Goal: Task Accomplishment & Management: Use online tool/utility

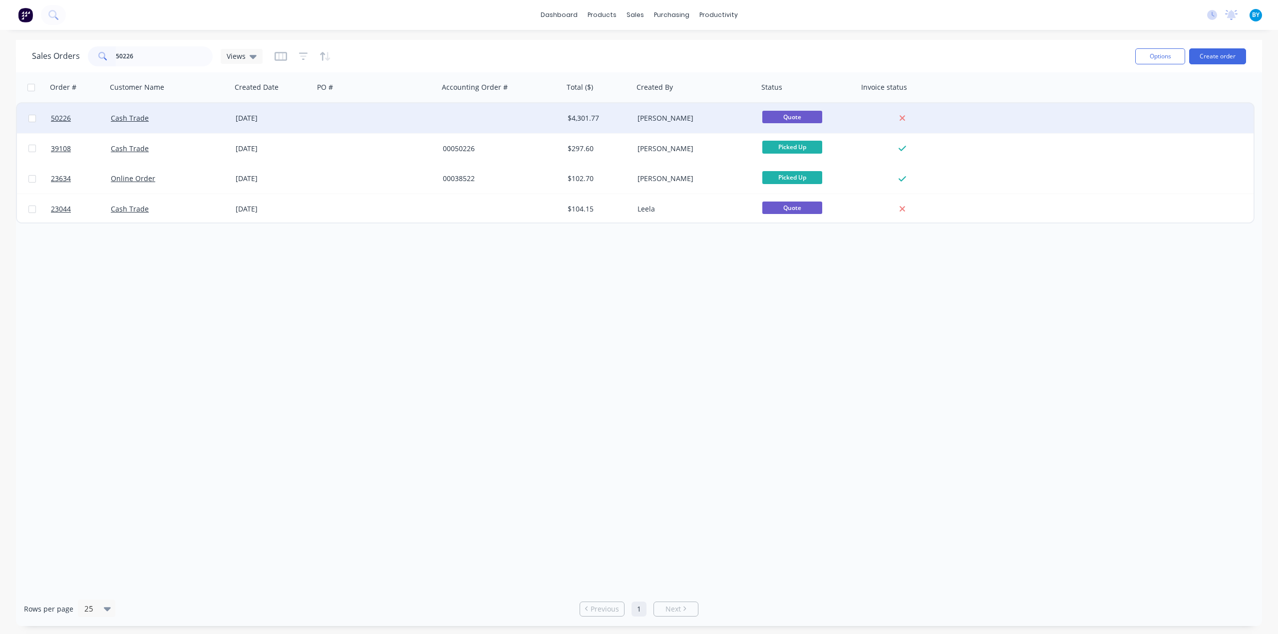
type input "50226"
click at [184, 112] on div "Cash Trade" at bounding box center [169, 118] width 125 height 30
type input "49819"
click at [215, 126] on div "Cash Trade" at bounding box center [169, 118] width 125 height 30
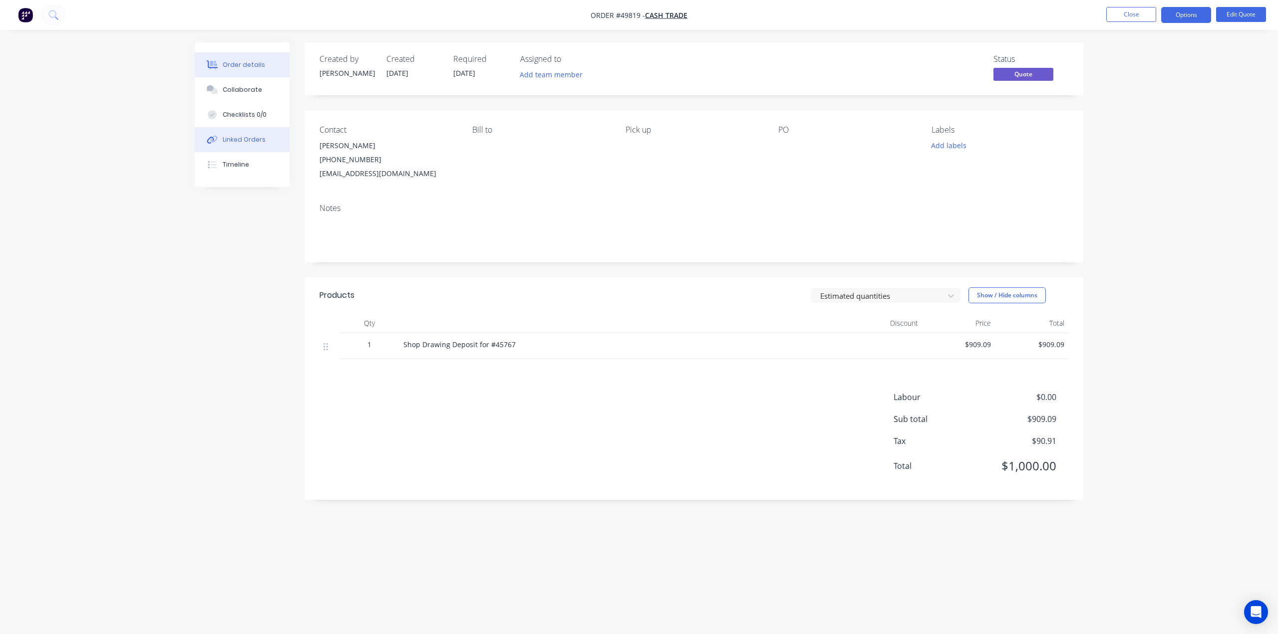
click at [235, 138] on div "Linked Orders" at bounding box center [244, 139] width 43 height 9
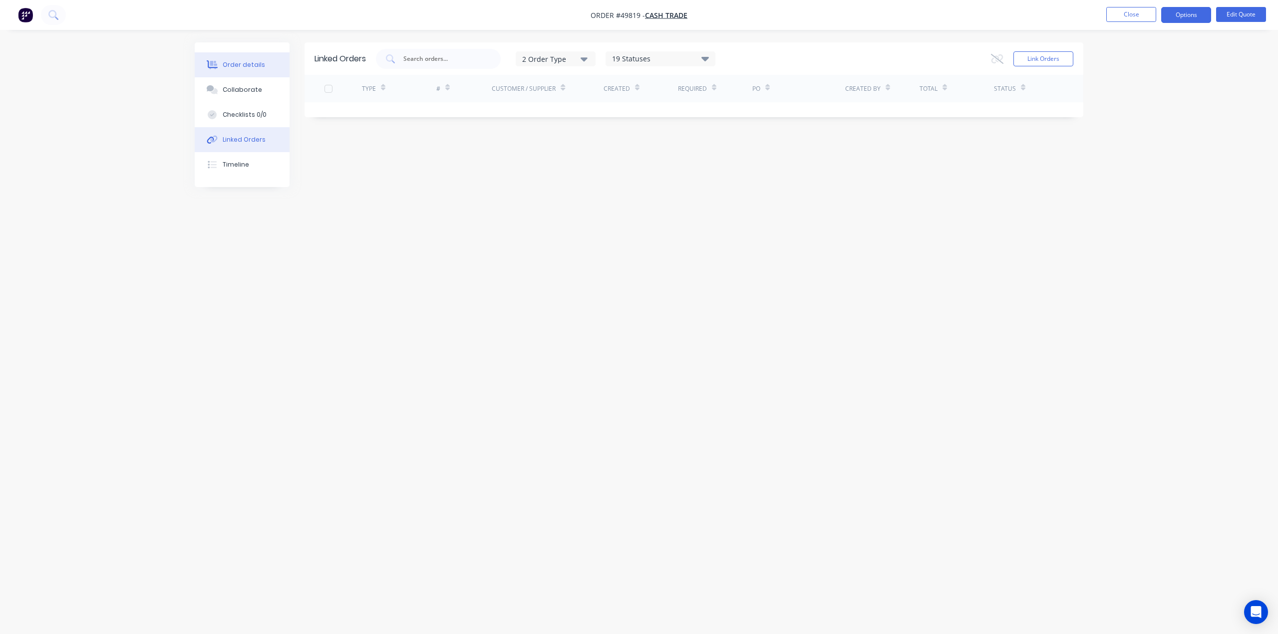
click at [244, 63] on div "Order details" at bounding box center [244, 64] width 42 height 9
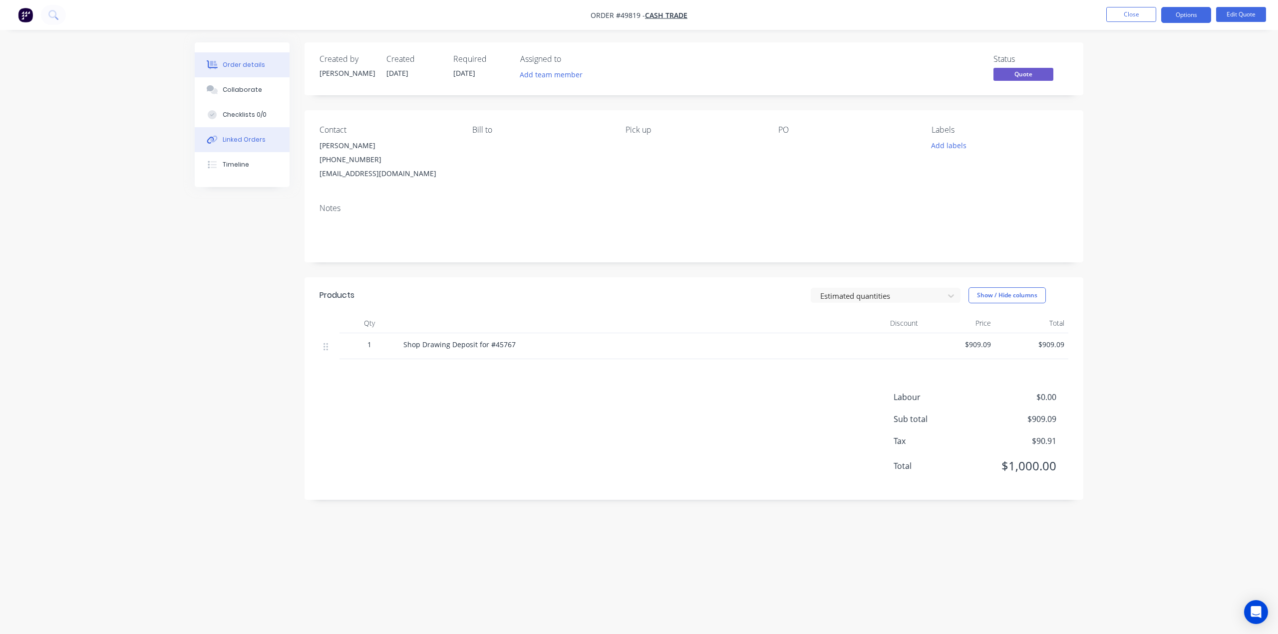
click at [263, 131] on button "Linked Orders" at bounding box center [242, 139] width 95 height 25
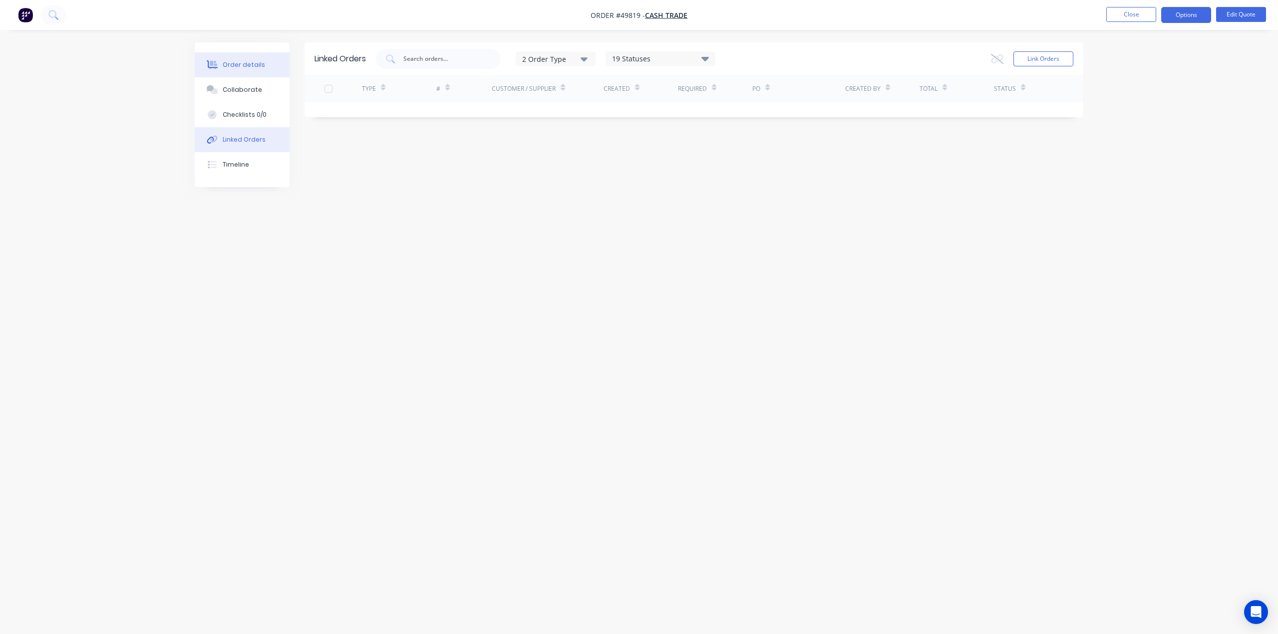
click at [250, 65] on div "Order details" at bounding box center [244, 64] width 42 height 9
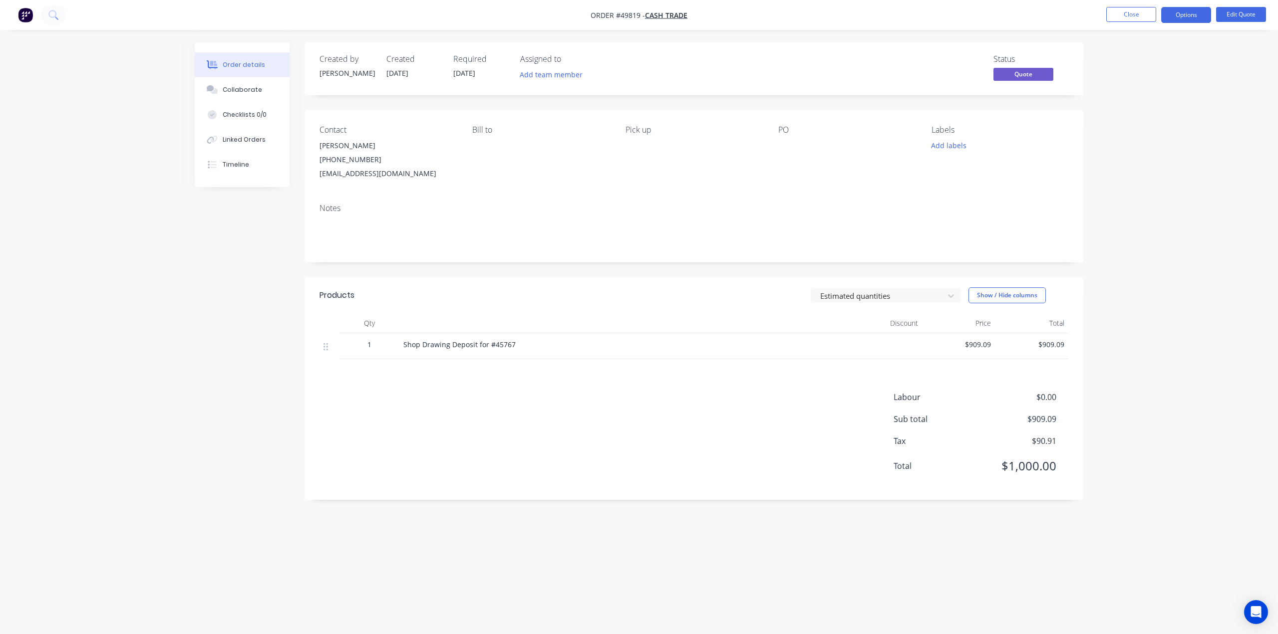
drag, startPoint x: 1108, startPoint y: 2, endPoint x: 1112, endPoint y: 39, distance: 37.1
click at [1112, 45] on div "Order details Collaborate Checklists 0/0 Linked Orders Timeline Order details C…" at bounding box center [639, 317] width 1278 height 634
drag, startPoint x: 620, startPoint y: 14, endPoint x: 639, endPoint y: 13, distance: 19.5
click at [639, 13] on span "Order #49819 -" at bounding box center [617, 14] width 54 height 9
copy span "49819"
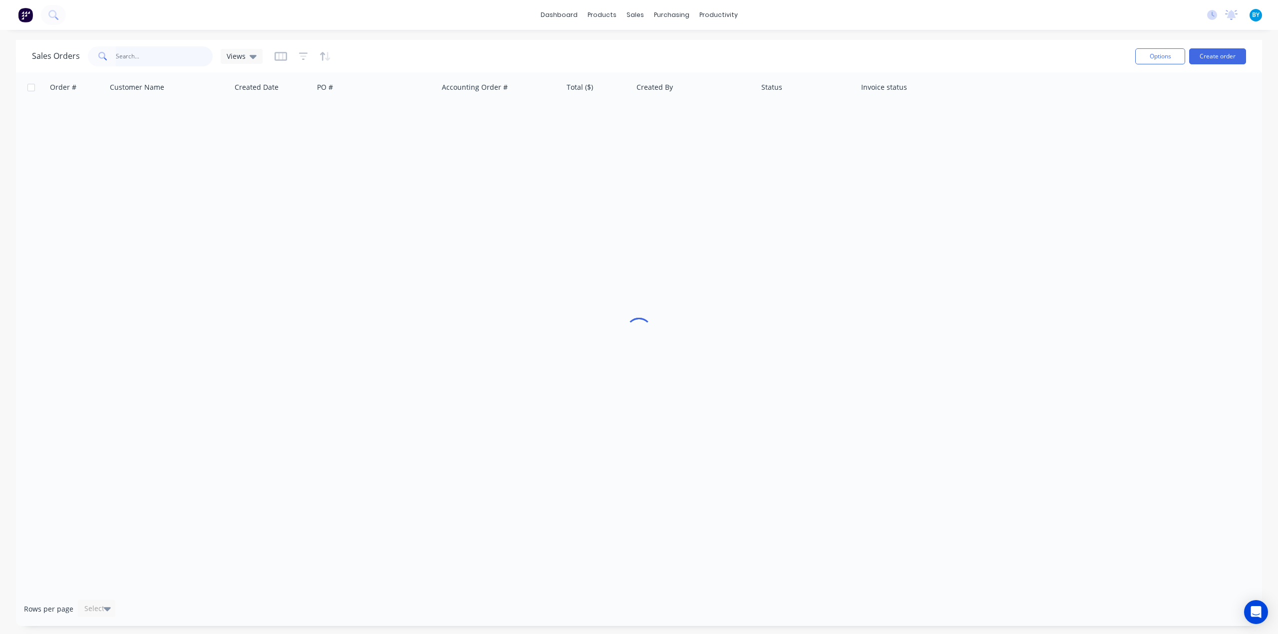
click at [131, 53] on input "text" at bounding box center [164, 56] width 97 height 20
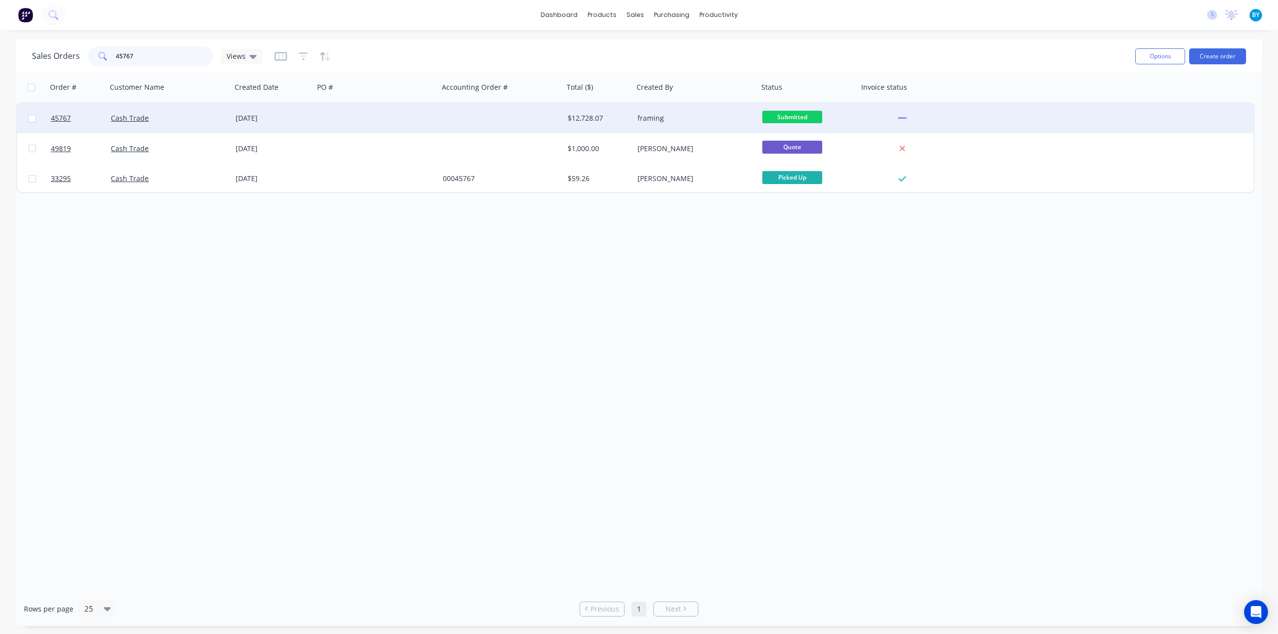
type input "45767"
click at [185, 125] on div "Cash Trade" at bounding box center [169, 118] width 125 height 30
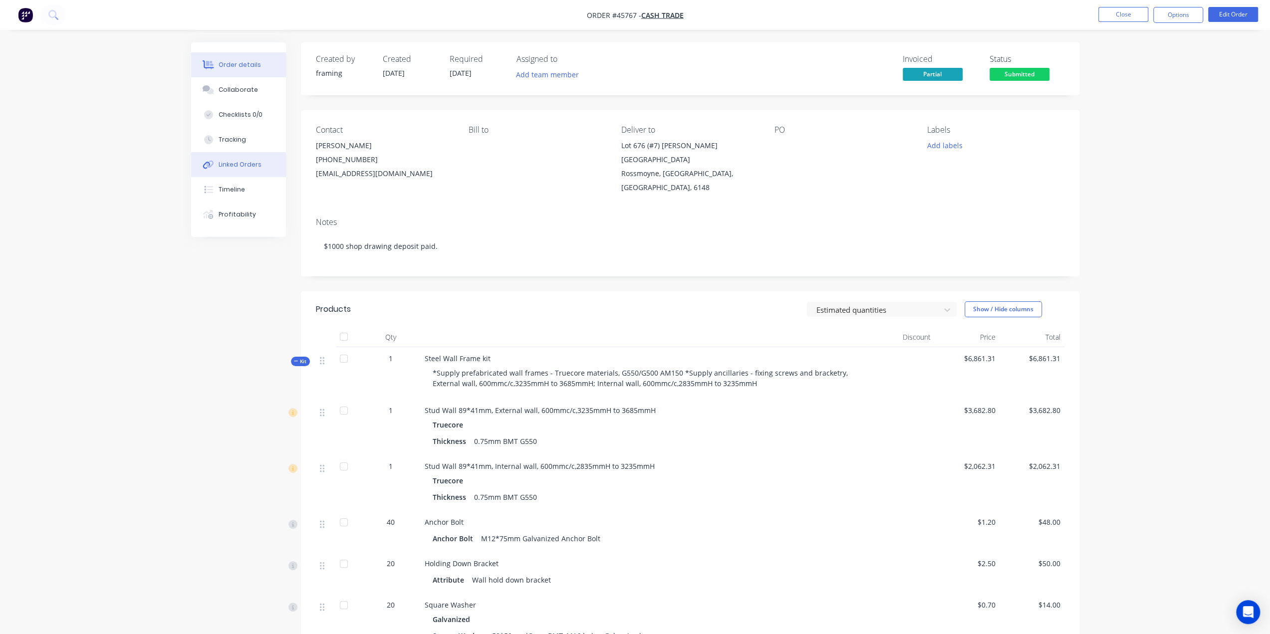
click at [252, 159] on button "Linked Orders" at bounding box center [238, 164] width 95 height 25
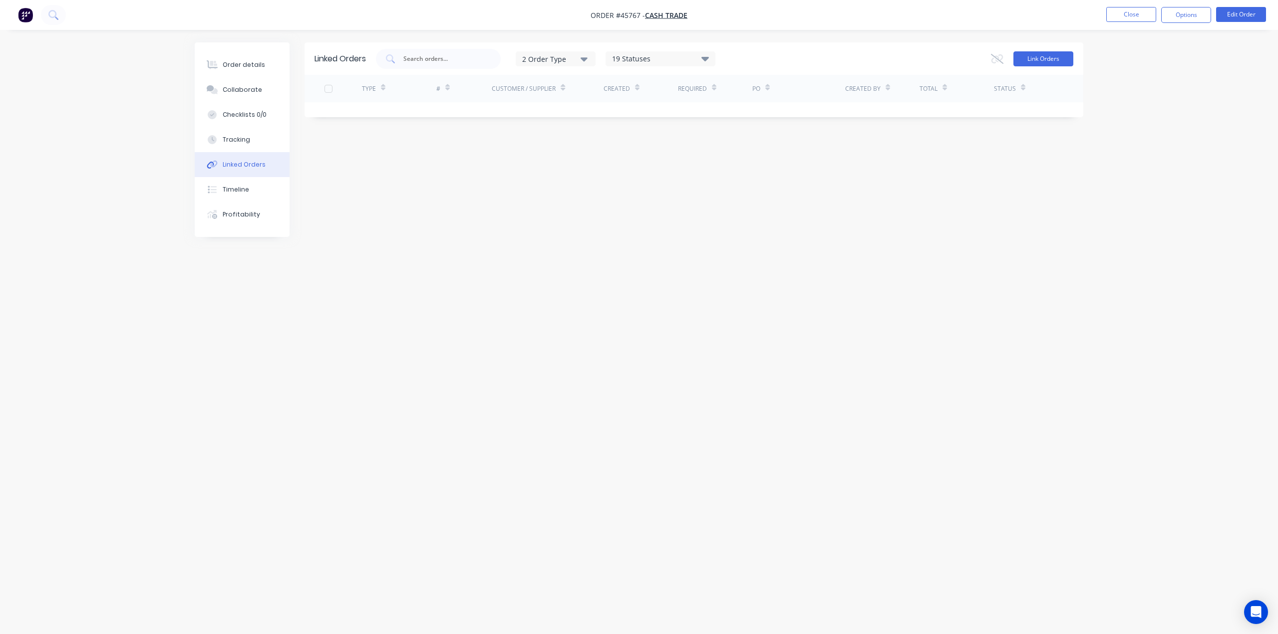
click at [1038, 58] on button "Link Orders" at bounding box center [1043, 58] width 60 height 15
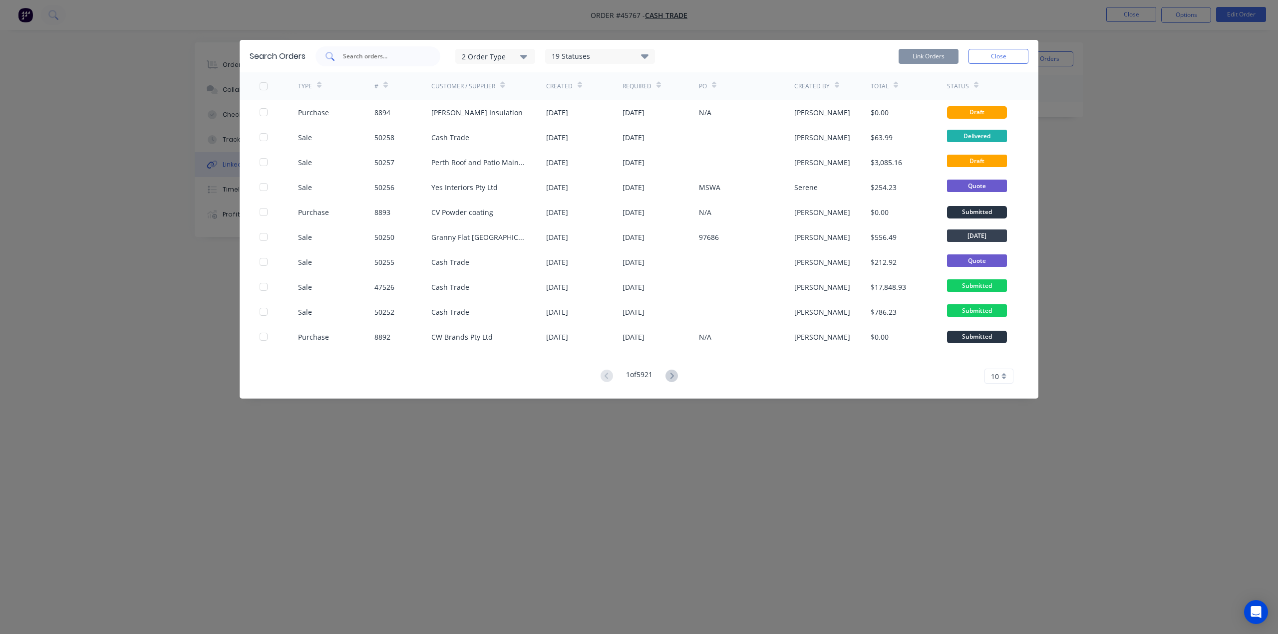
click at [384, 55] on input "text" at bounding box center [383, 56] width 83 height 10
paste input "49819"
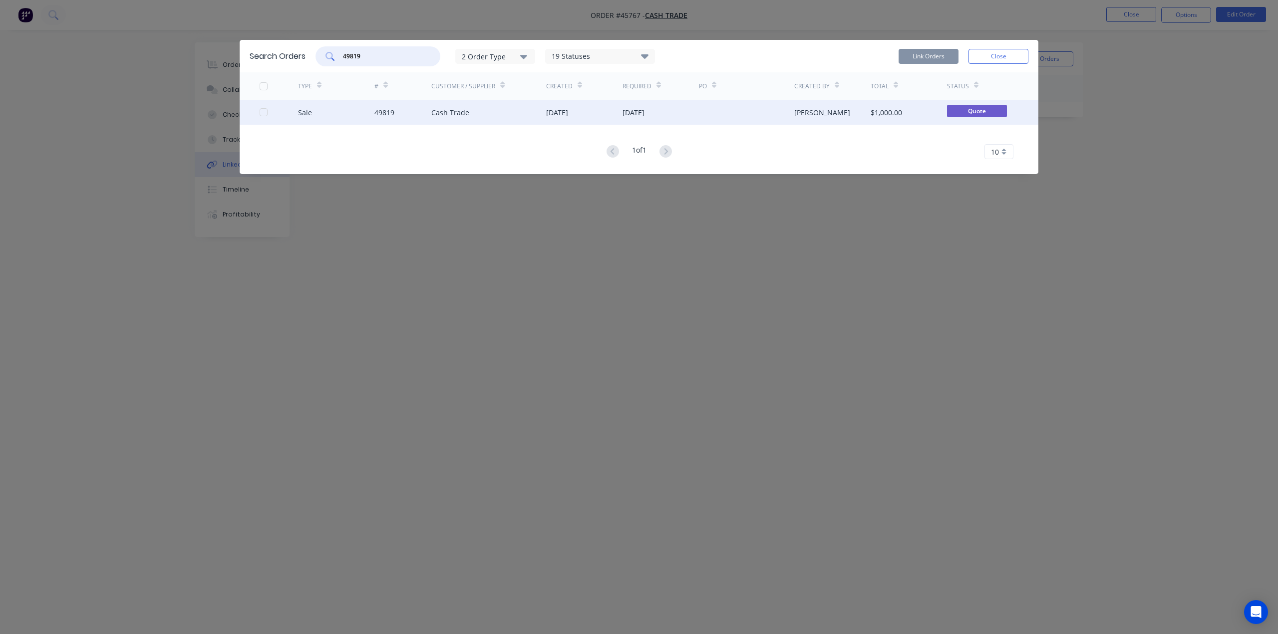
click at [265, 114] on div at bounding box center [264, 112] width 20 height 20
type input "49819"
click at [926, 53] on button "Link Orders" at bounding box center [928, 56] width 60 height 15
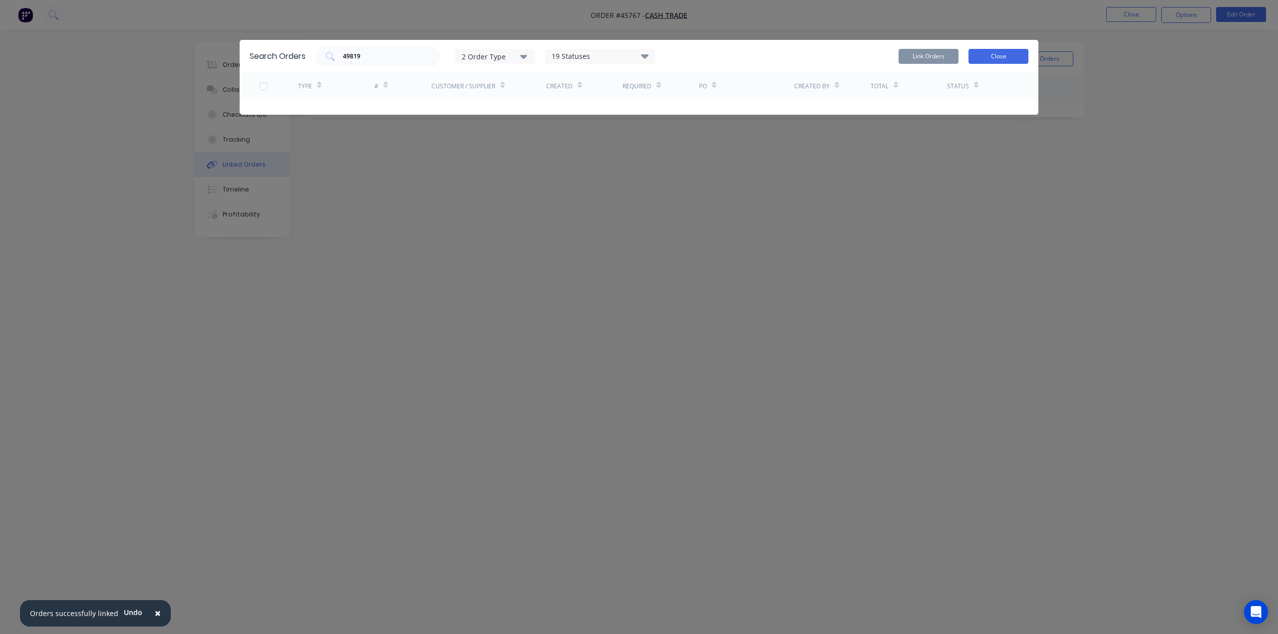
click at [1006, 59] on button "Close" at bounding box center [998, 56] width 60 height 15
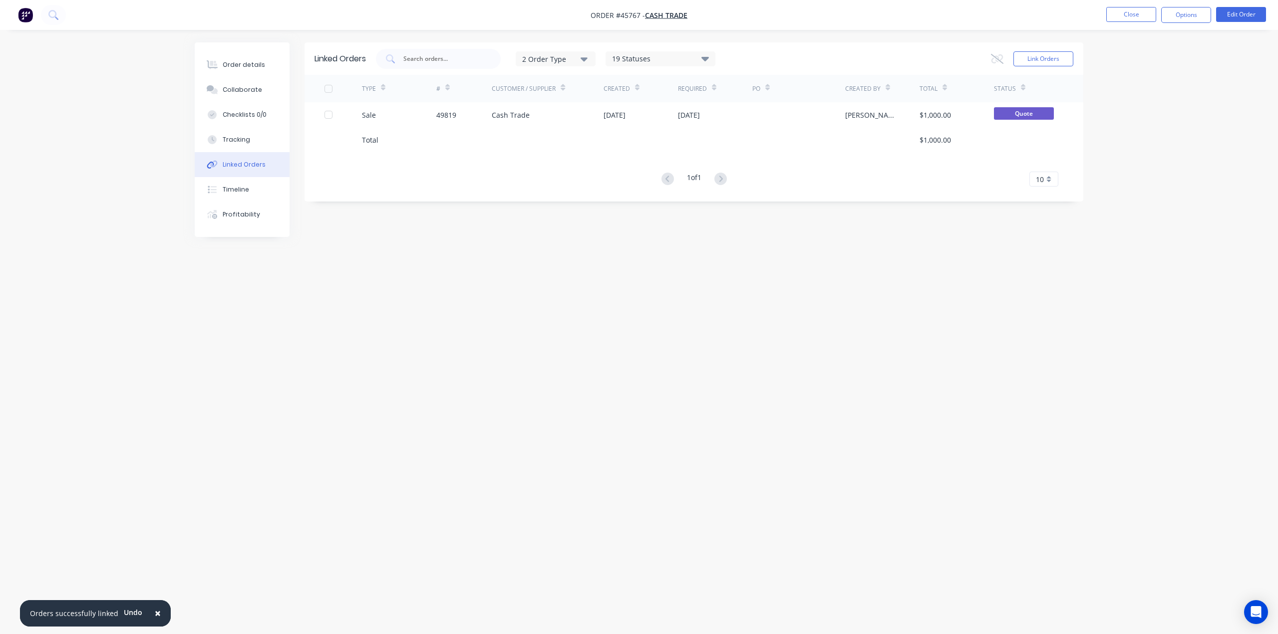
click at [857, 309] on div "Linked Orders 2 Order Type 19 Statuses Sales Order Status All Archived Draft Qu…" at bounding box center [639, 298] width 888 height 512
click at [247, 57] on button "Order details" at bounding box center [242, 64] width 95 height 25
